Goal: Task Accomplishment & Management: Use online tool/utility

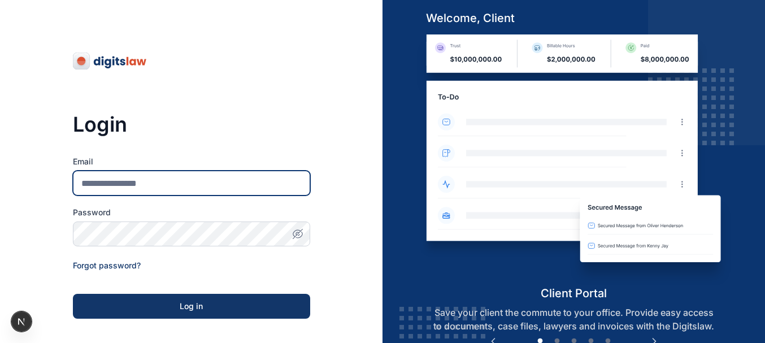
click at [149, 191] on input "Email" at bounding box center [191, 183] width 237 height 25
click at [173, 175] on input "Email" at bounding box center [191, 183] width 237 height 25
type input "**********"
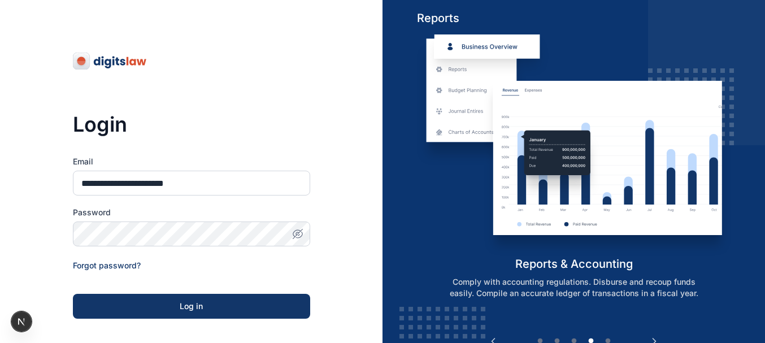
click at [180, 319] on form "**********" at bounding box center [191, 269] width 237 height 226
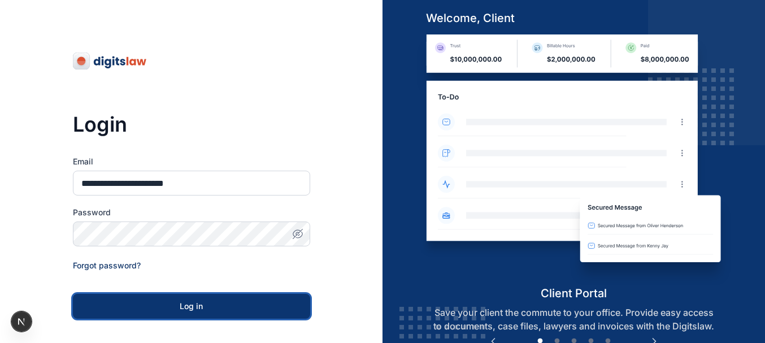
click at [185, 316] on button "Log in" at bounding box center [191, 306] width 237 height 25
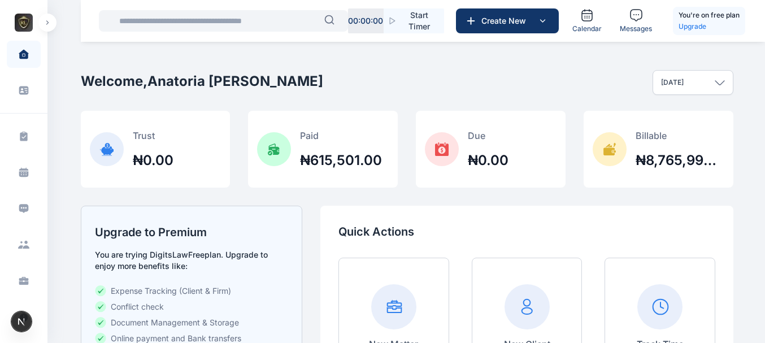
click at [46, 20] on icon "button" at bounding box center [47, 22] width 3 height 5
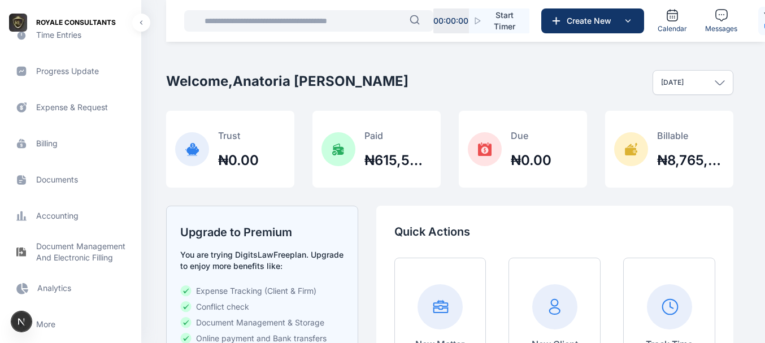
scroll to position [282, 0]
click at [104, 241] on span "Electronic Filling And Document management Document Management And Electronic F…" at bounding box center [71, 251] width 128 height 27
click at [106, 247] on span "Electronic Filling And Document management Document Management And Electronic F…" at bounding box center [71, 251] width 128 height 27
click at [80, 249] on span "Electronic Filling And Document management Document Management And Electronic F…" at bounding box center [71, 251] width 128 height 27
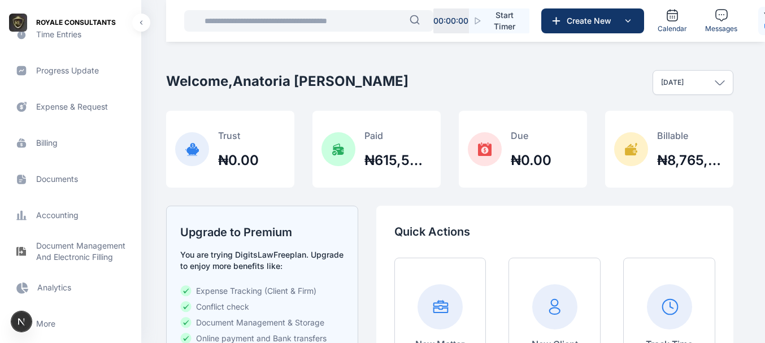
click at [80, 249] on span "Electronic Filling And Document management Document Management And Electronic F…" at bounding box center [71, 251] width 128 height 27
click at [73, 247] on span "Electronic Filling And Document management Document Management And Electronic F…" at bounding box center [71, 251] width 128 height 27
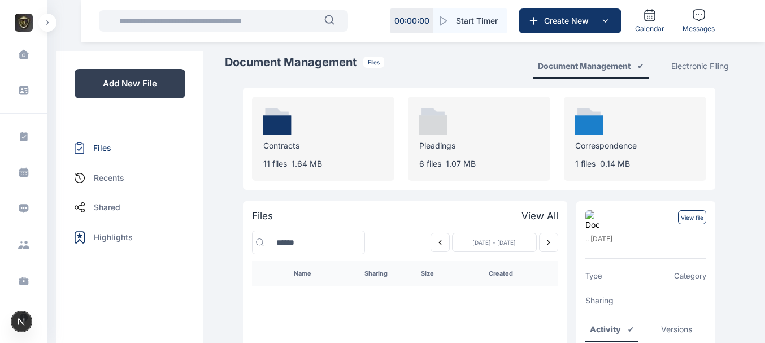
click at [678, 73] on div "Electronic Filing" at bounding box center [700, 66] width 67 height 24
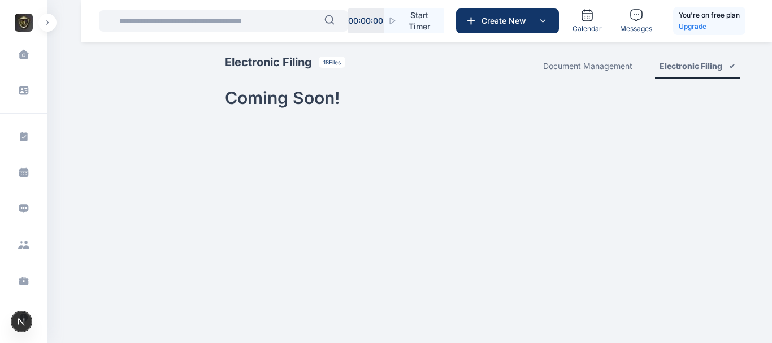
click at [603, 69] on div "Document Management" at bounding box center [587, 65] width 89 height 11
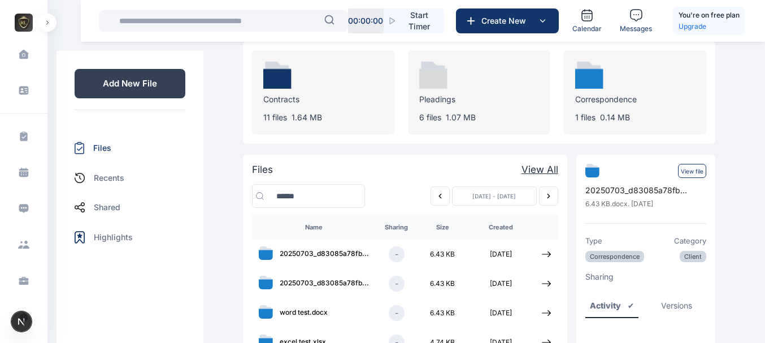
scroll to position [47, 0]
click at [551, 253] on td at bounding box center [546, 253] width 24 height 29
click at [537, 256] on td at bounding box center [546, 253] width 24 height 29
click at [541, 253] on icon at bounding box center [546, 254] width 10 height 10
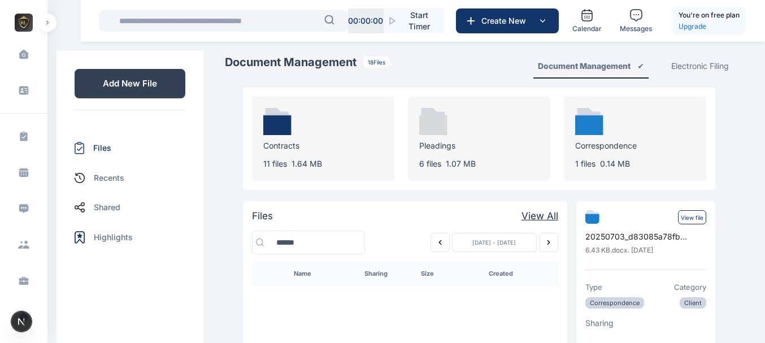
click at [699, 217] on p "View file" at bounding box center [692, 217] width 28 height 14
click at [684, 217] on p "View file" at bounding box center [692, 217] width 28 height 14
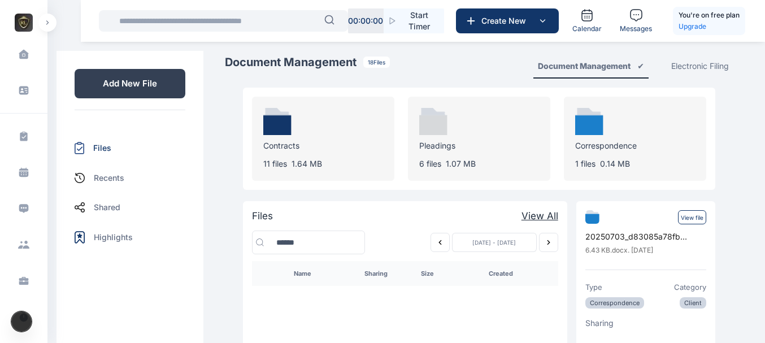
click at [741, 179] on div "ROYALE CONSULTANTS Dashboard dashboard Conflict-Check conflict-check Task Manag…" at bounding box center [382, 203] width 765 height 407
click at [685, 217] on p "View file" at bounding box center [692, 217] width 28 height 14
click at [630, 24] on span "Messages" at bounding box center [636, 28] width 32 height 9
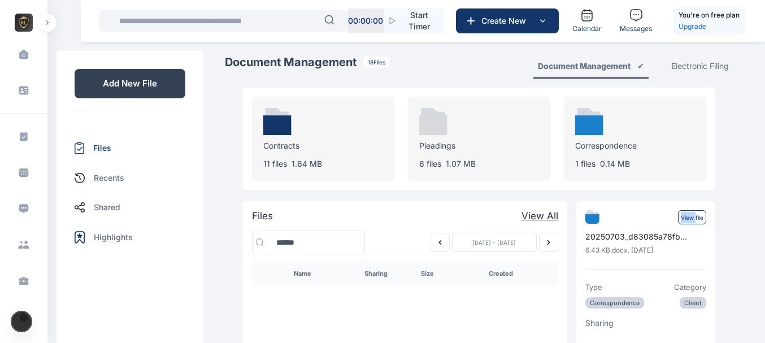
click at [45, 24] on button "button" at bounding box center [47, 23] width 18 height 18
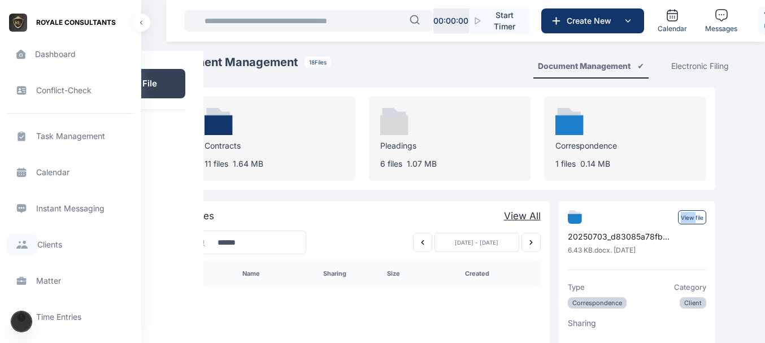
scroll to position [516, 0]
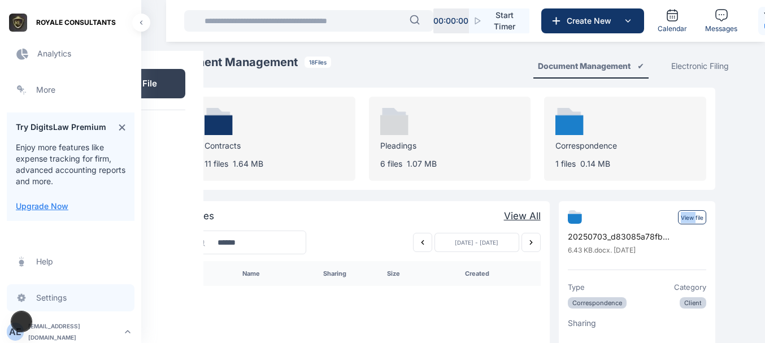
click at [62, 301] on span "Settings settings settings" at bounding box center [71, 297] width 128 height 27
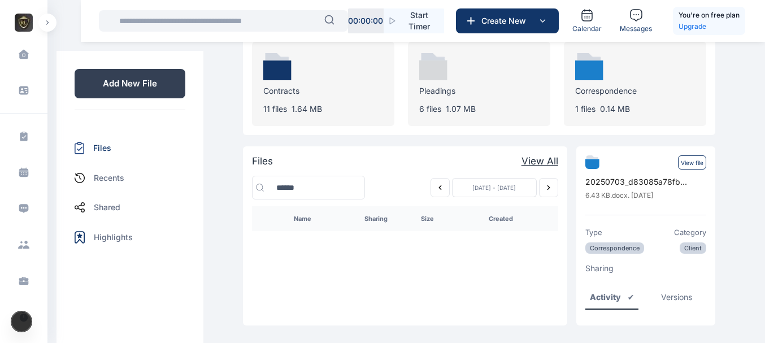
scroll to position [64, 0]
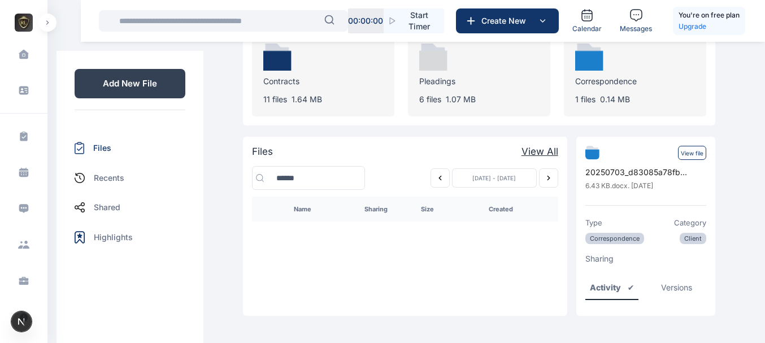
click at [363, 295] on div "Files View All [DATE] - [DATE] Name Sharing Size Created" at bounding box center [405, 226] width 324 height 179
